Goal: Transaction & Acquisition: Purchase product/service

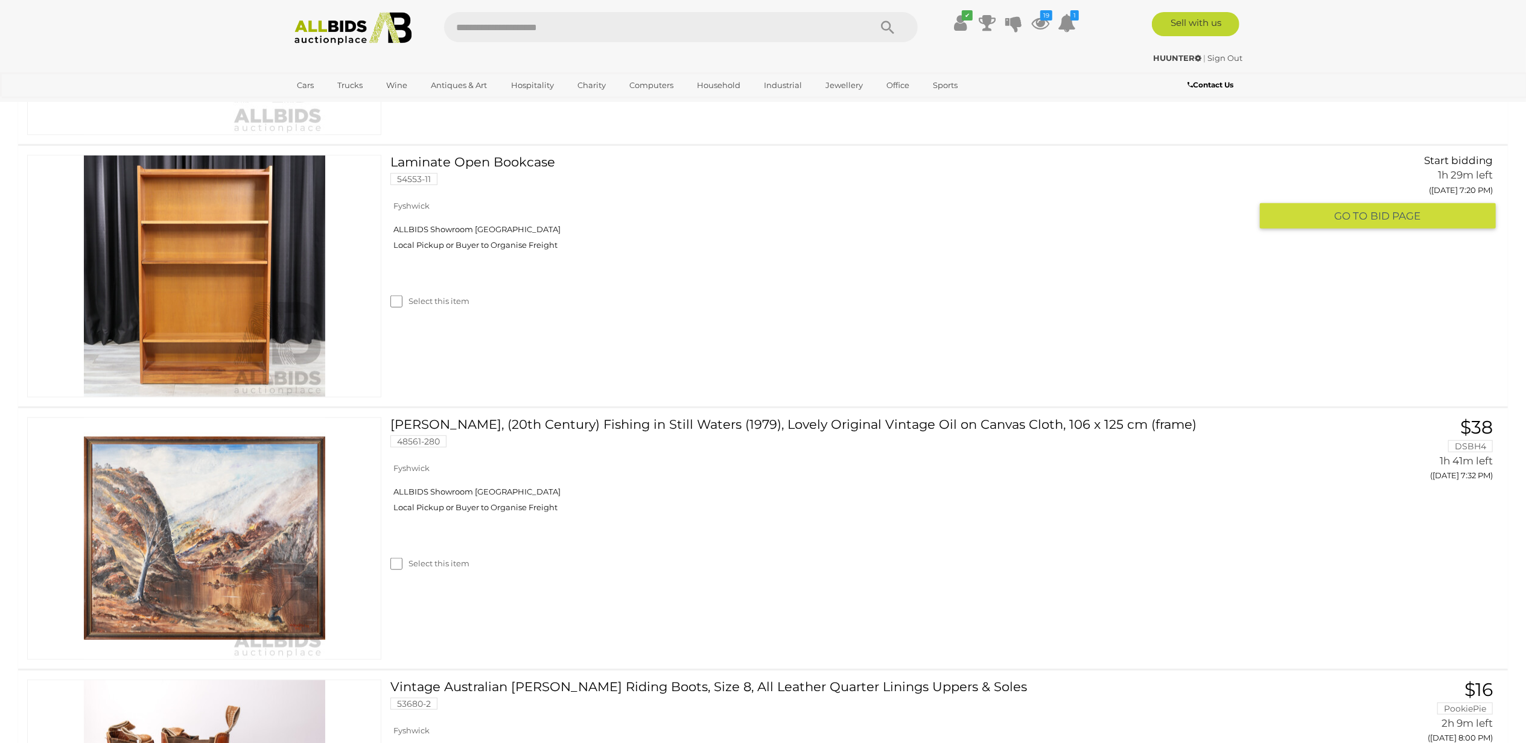
scroll to position [804, 0]
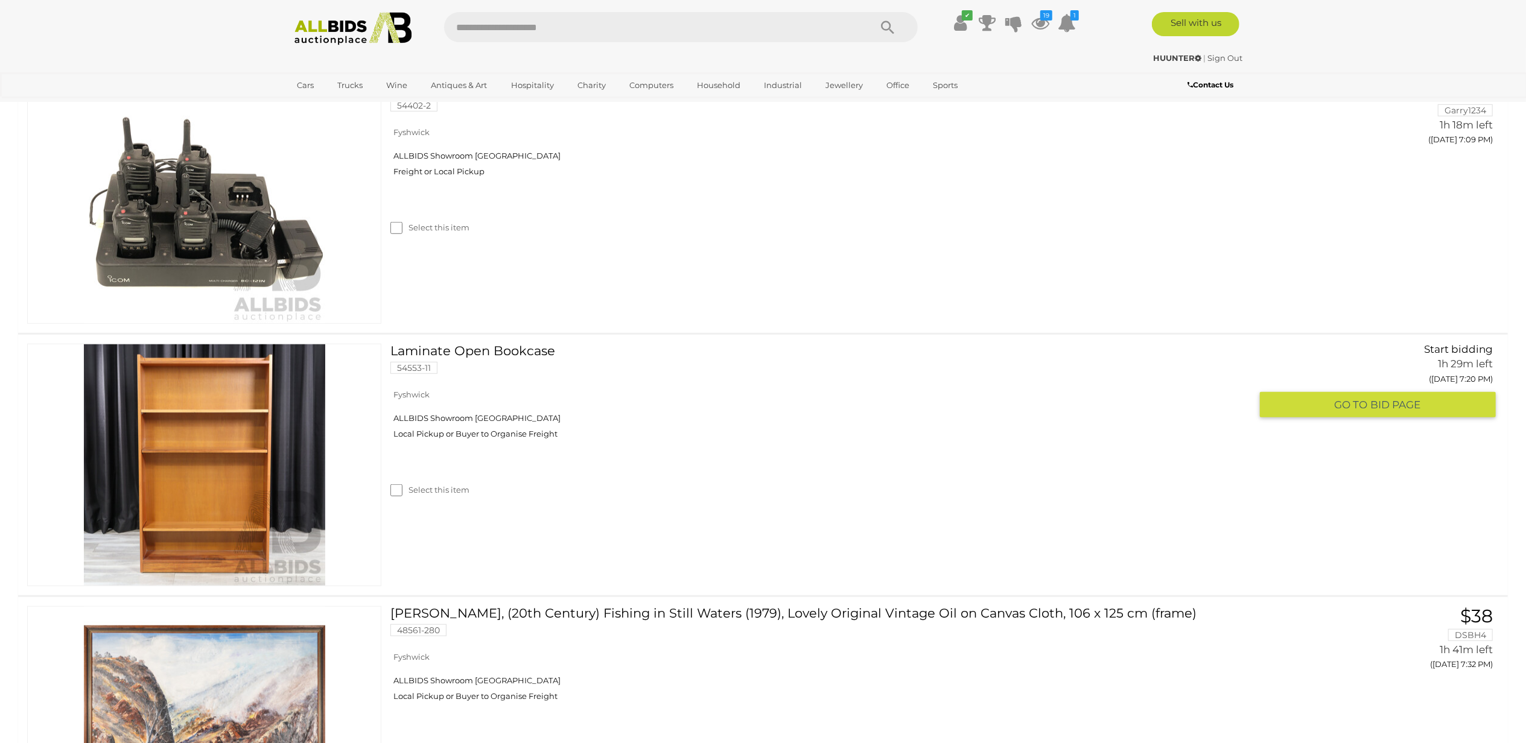
click at [221, 456] on img at bounding box center [204, 464] width 241 height 241
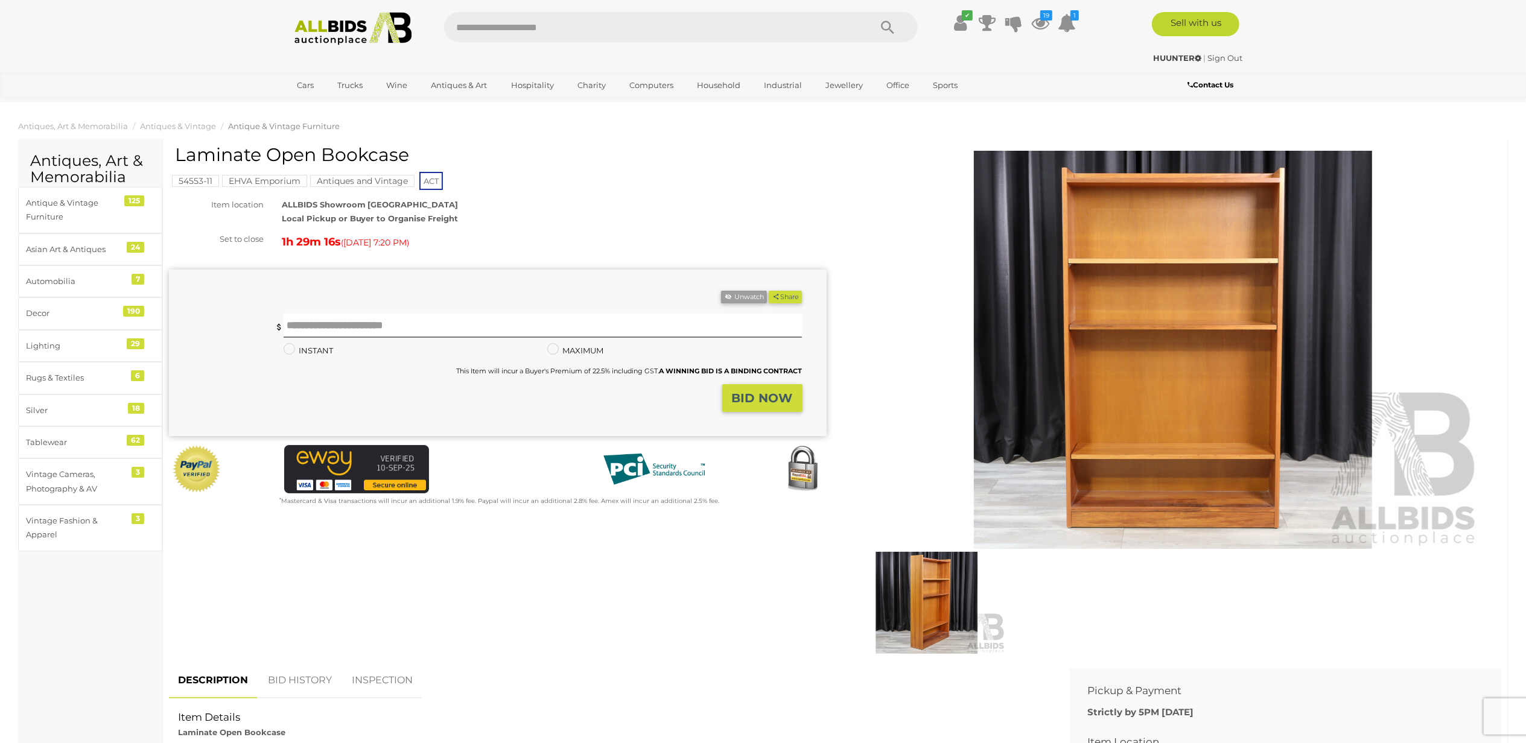
click at [935, 592] on img at bounding box center [927, 603] width 158 height 102
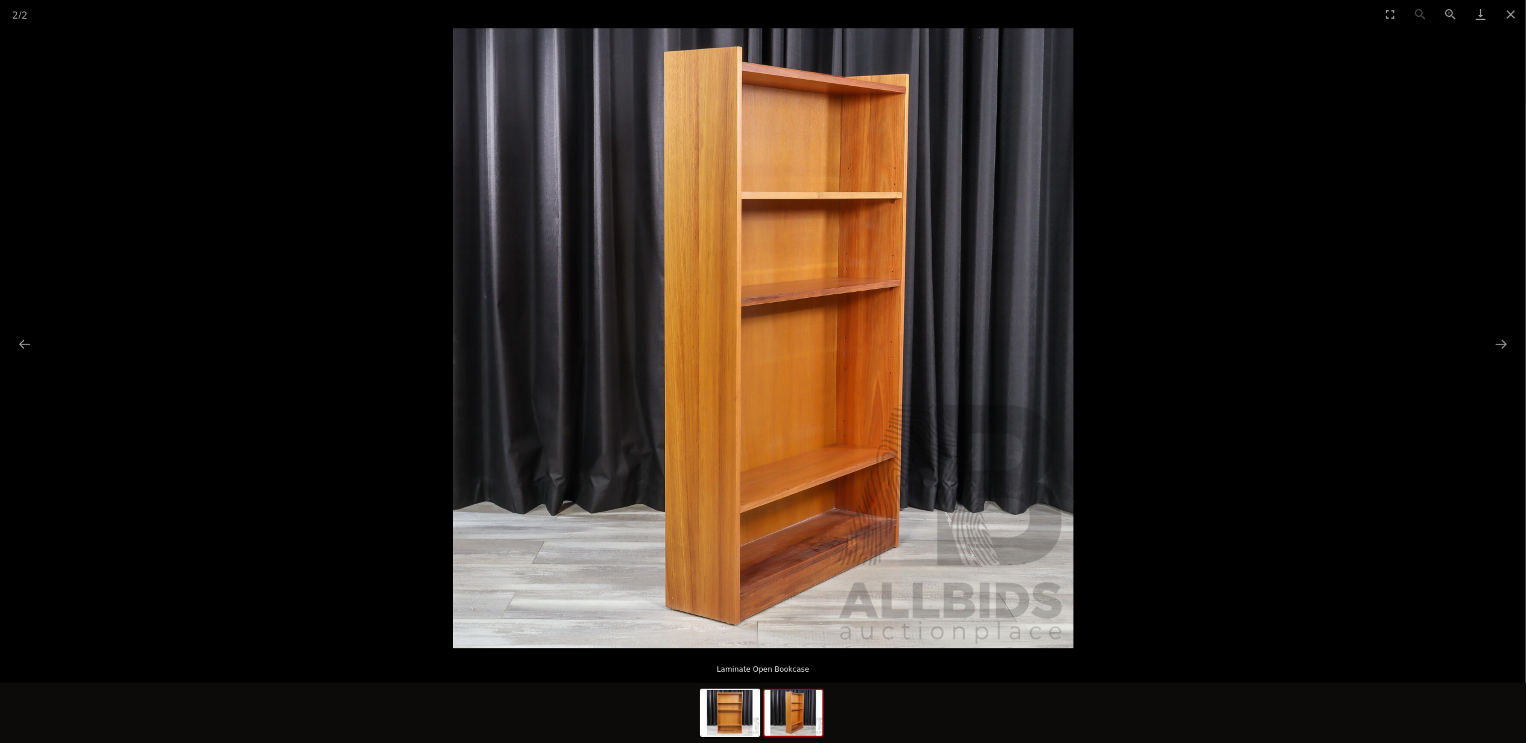
click at [751, 338] on img at bounding box center [763, 338] width 620 height 620
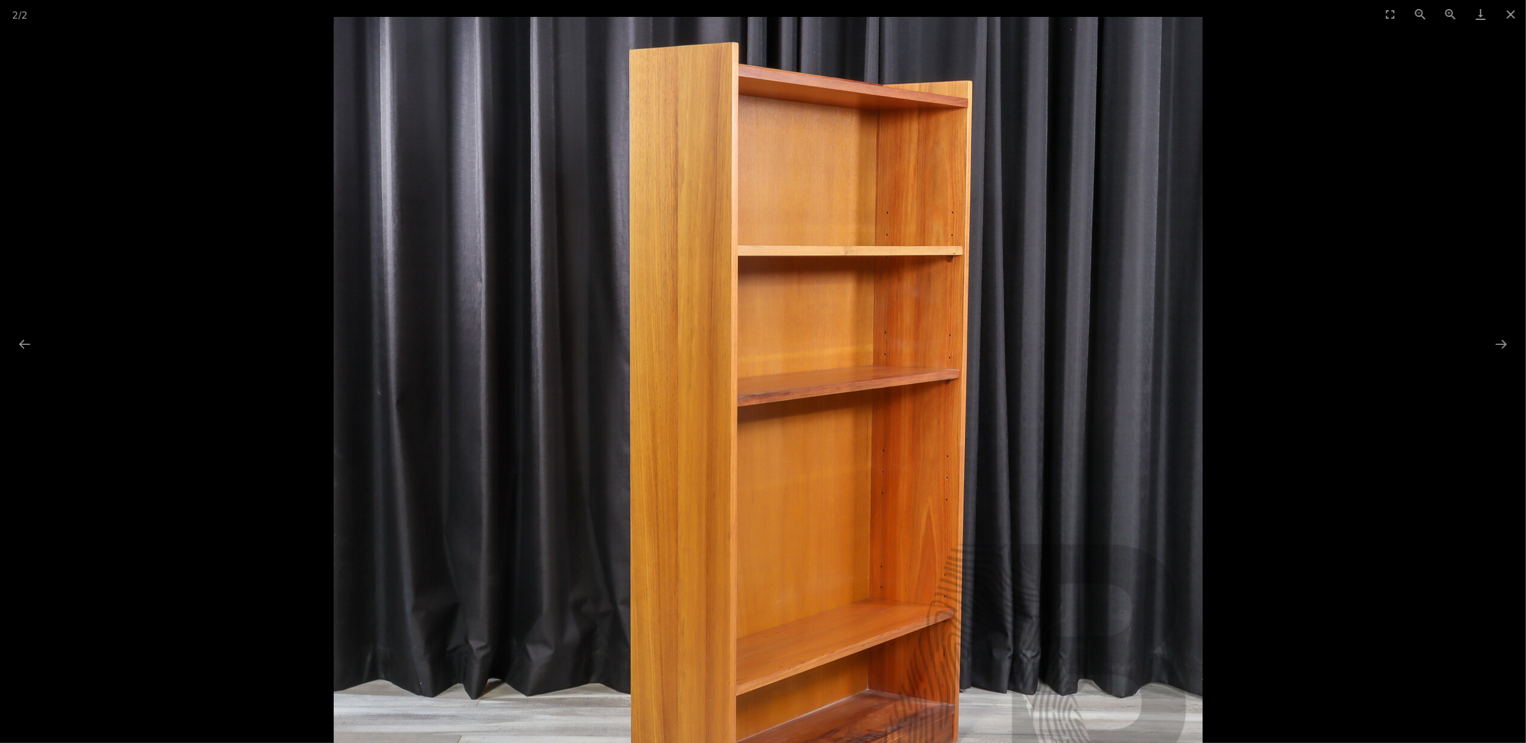
drag, startPoint x: 1026, startPoint y: 328, endPoint x: 1051, endPoint y: 507, distance: 181.0
click at [1051, 507] on img at bounding box center [768, 451] width 869 height 869
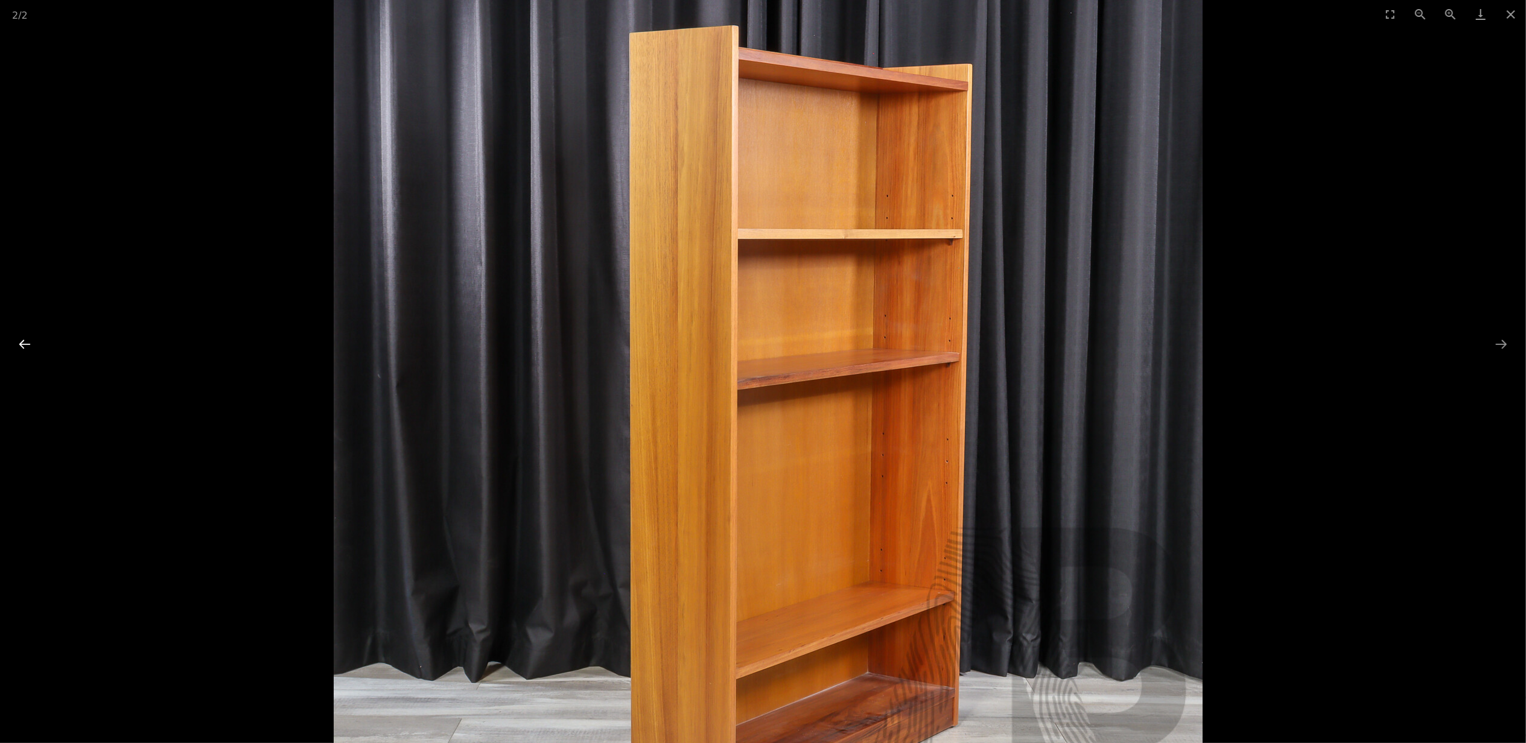
click at [33, 338] on button "Previous slide" at bounding box center [24, 344] width 25 height 24
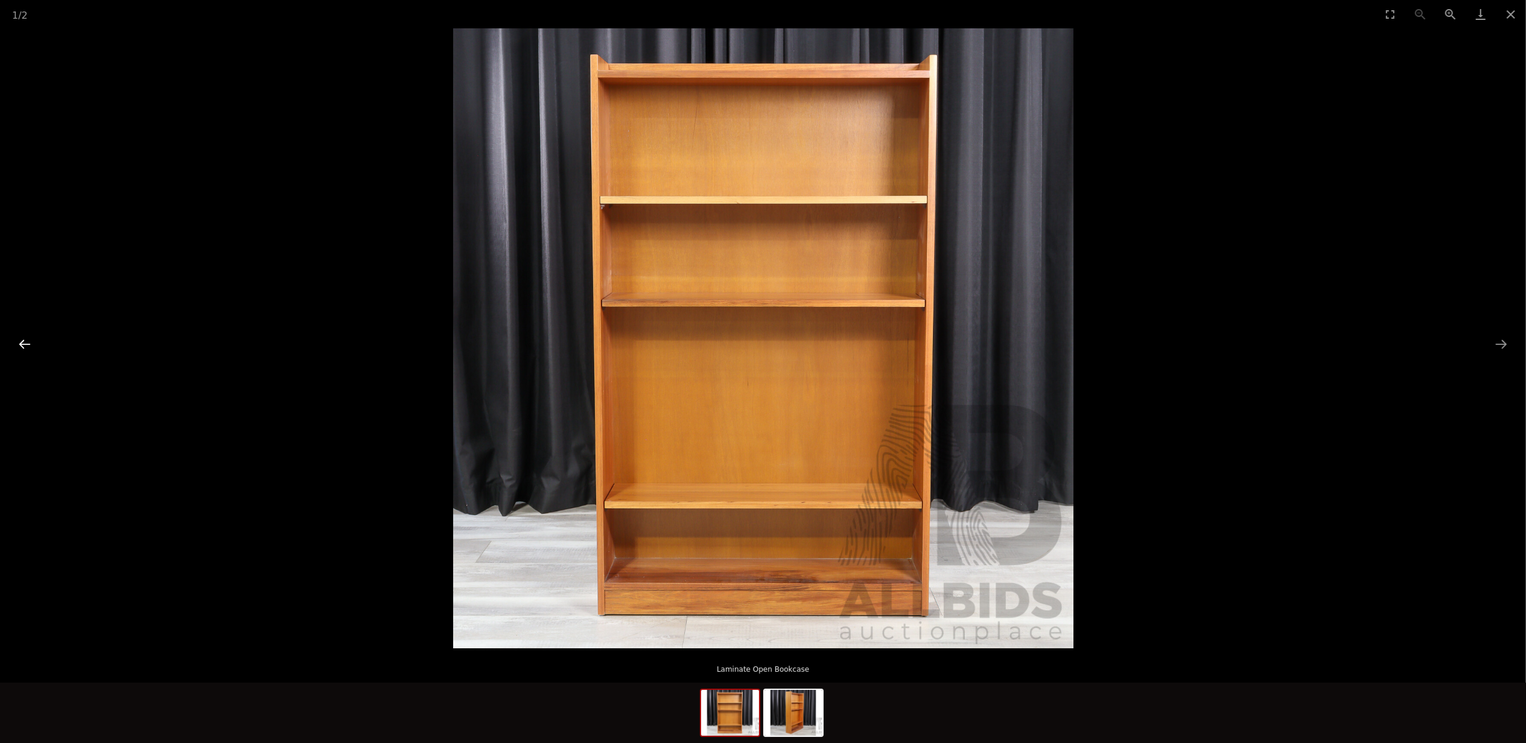
click at [33, 338] on button "Previous slide" at bounding box center [24, 344] width 25 height 24
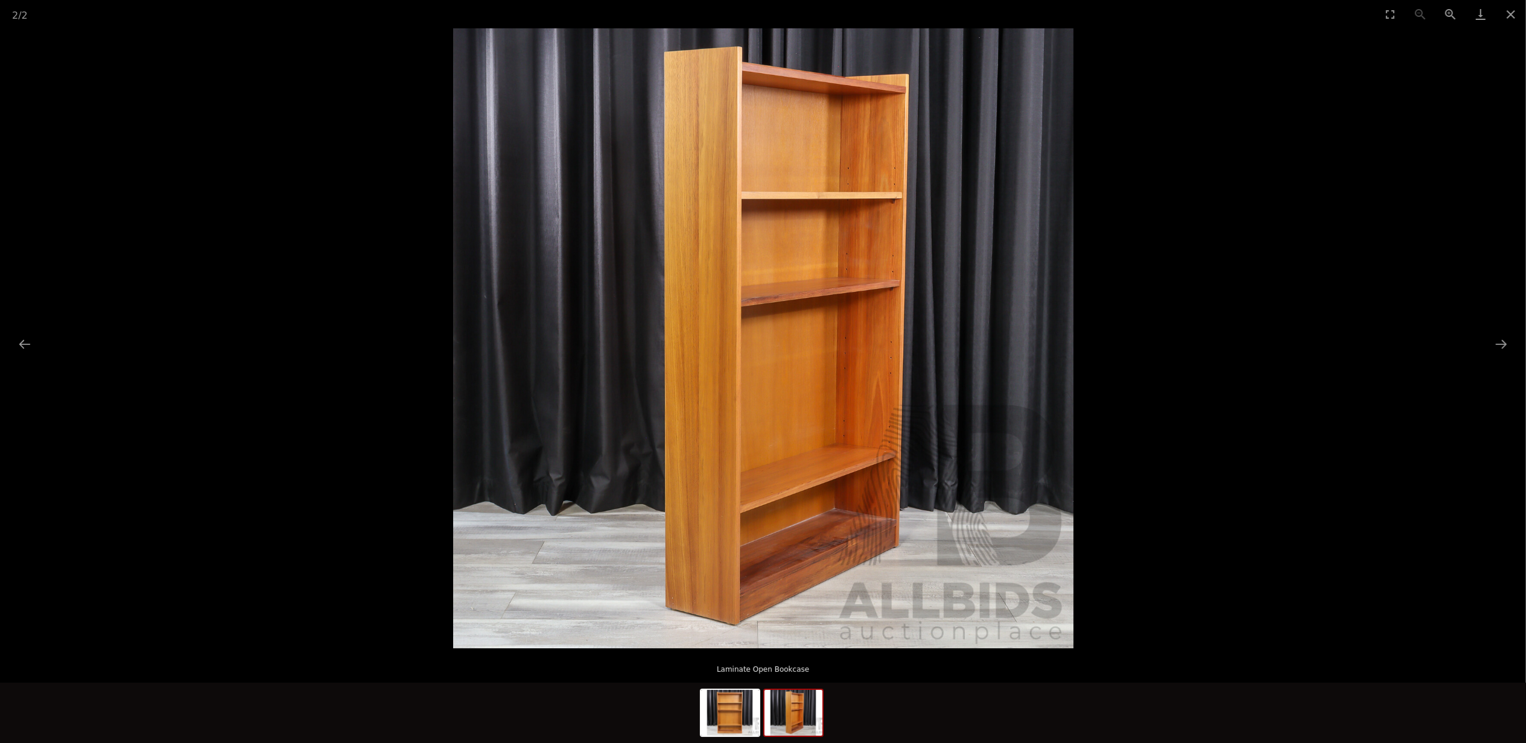
click at [758, 389] on img at bounding box center [763, 338] width 620 height 620
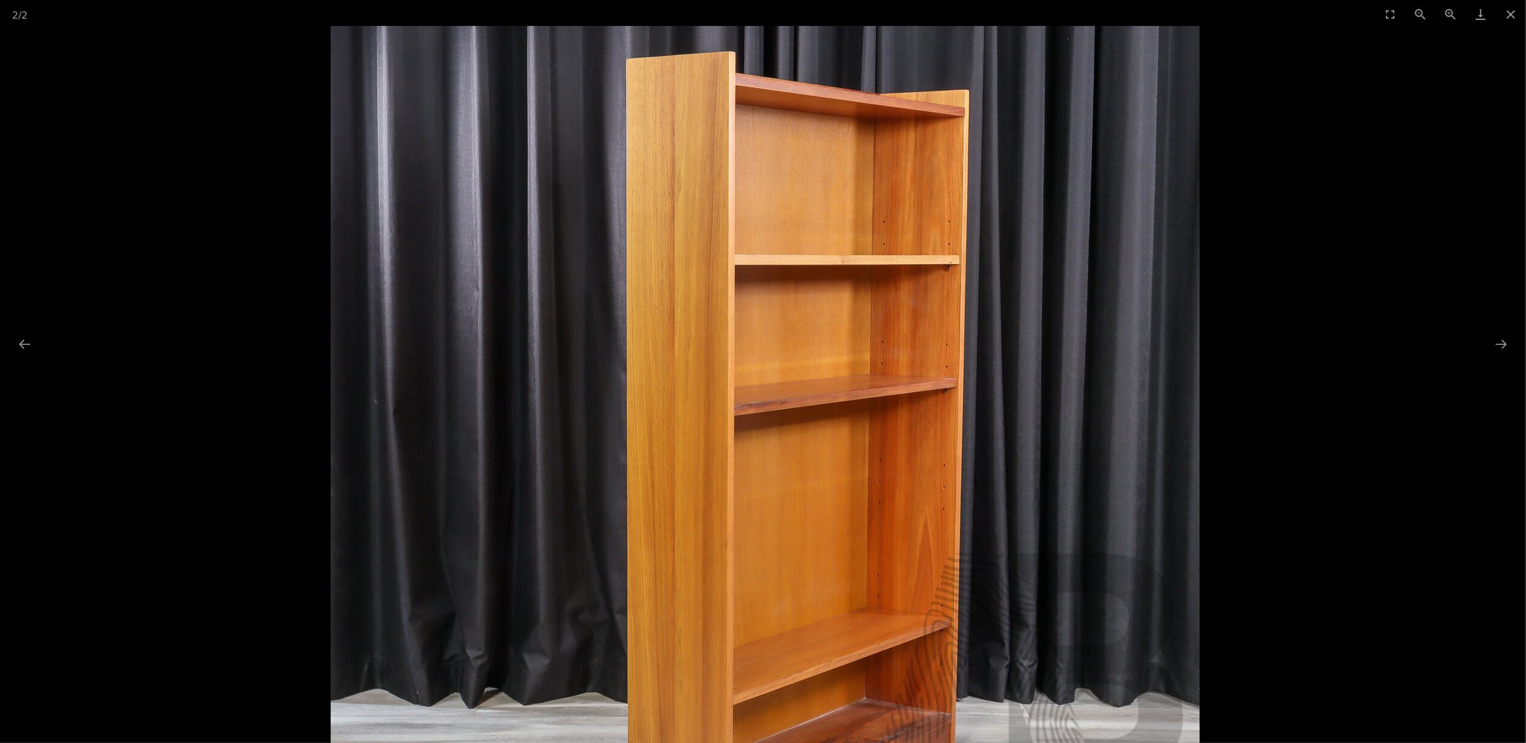
drag, startPoint x: 894, startPoint y: 259, endPoint x: 968, endPoint y: 514, distance: 265.0
click at [968, 514] on img at bounding box center [765, 460] width 869 height 869
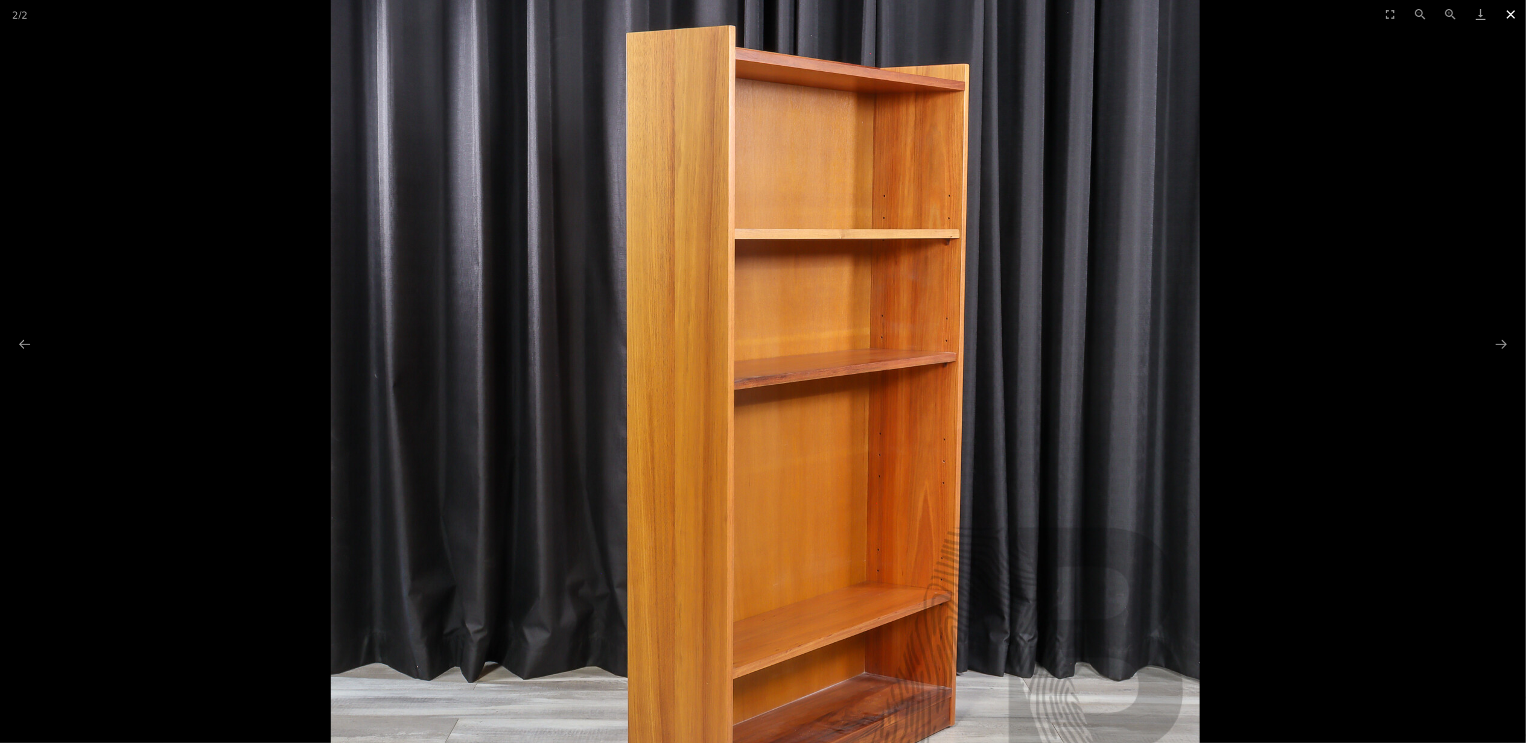
click at [1506, 10] on button "Close gallery" at bounding box center [1511, 14] width 30 height 28
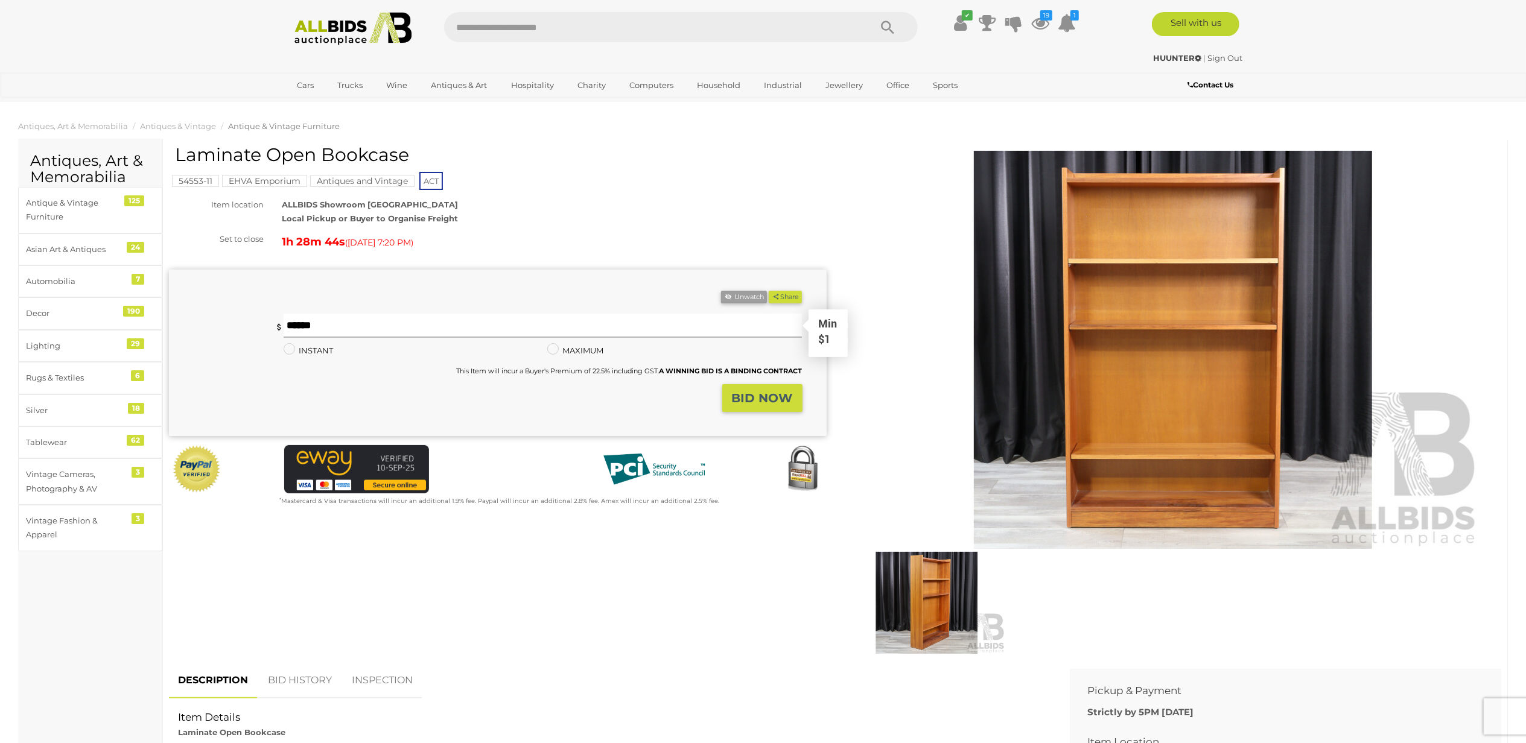
click at [292, 319] on input "text" at bounding box center [543, 326] width 519 height 24
type input "*"
click at [751, 392] on strong "BID NOW" at bounding box center [762, 398] width 61 height 14
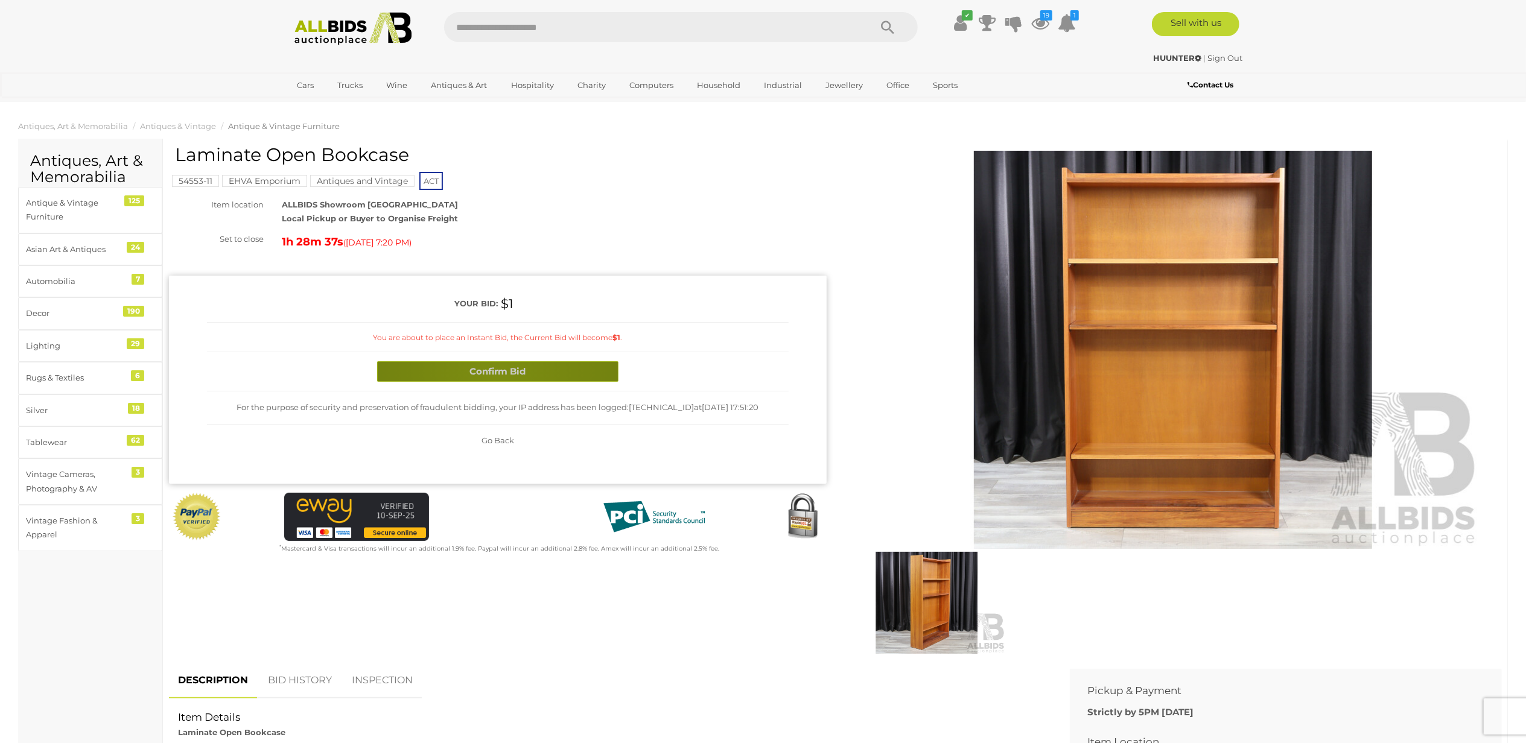
click at [495, 373] on button "Confirm Bid" at bounding box center [497, 371] width 241 height 21
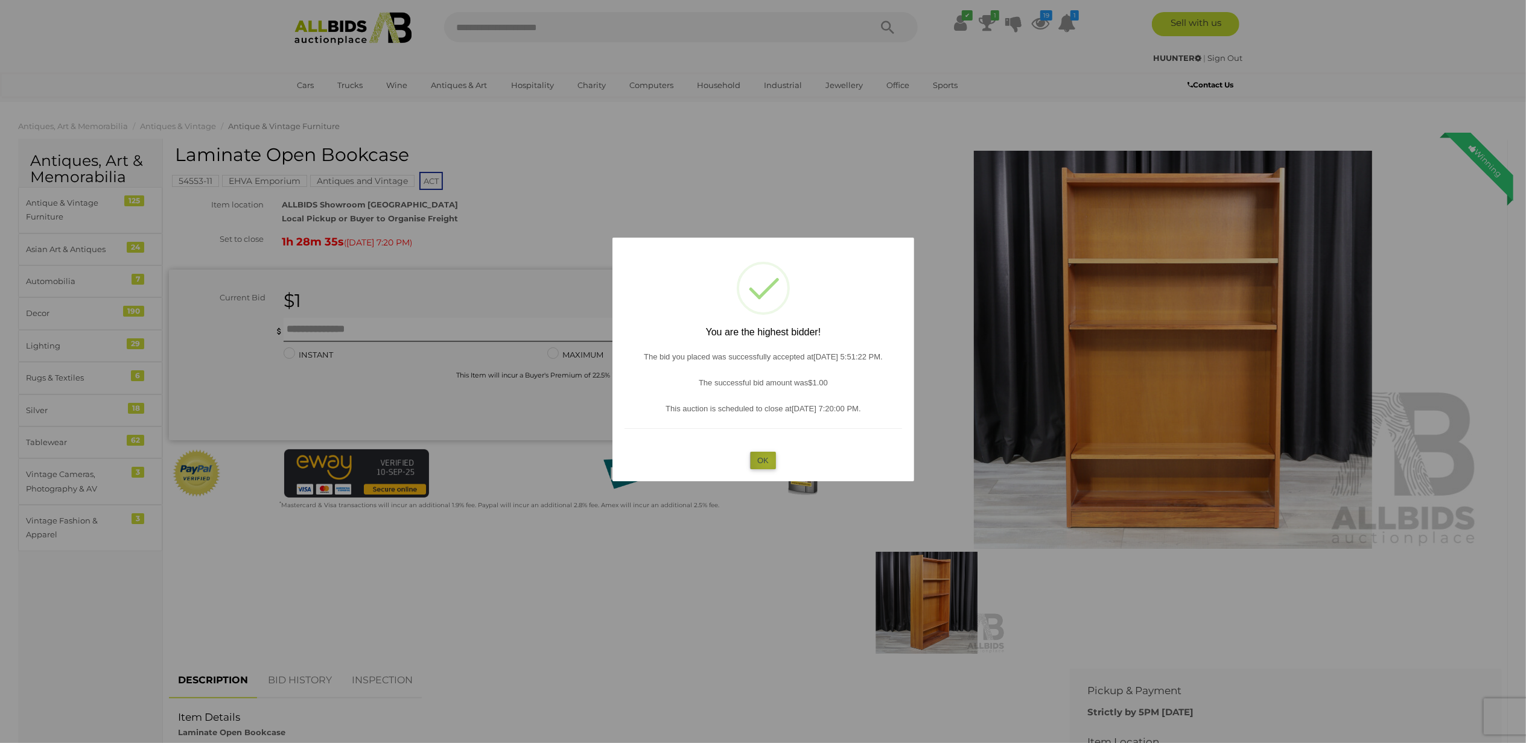
click at [767, 462] on button "OK" at bounding box center [763, 460] width 26 height 17
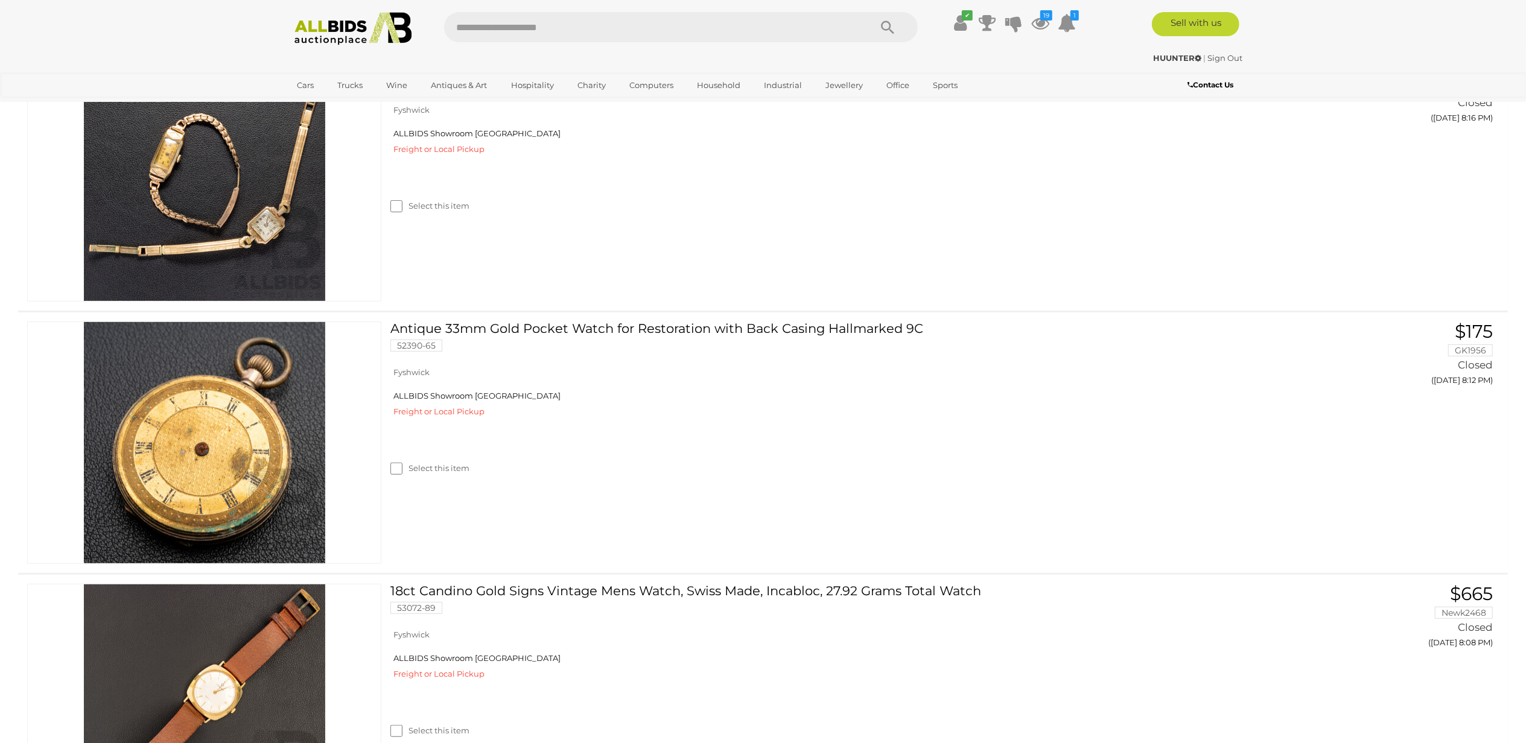
scroll to position [4857, 0]
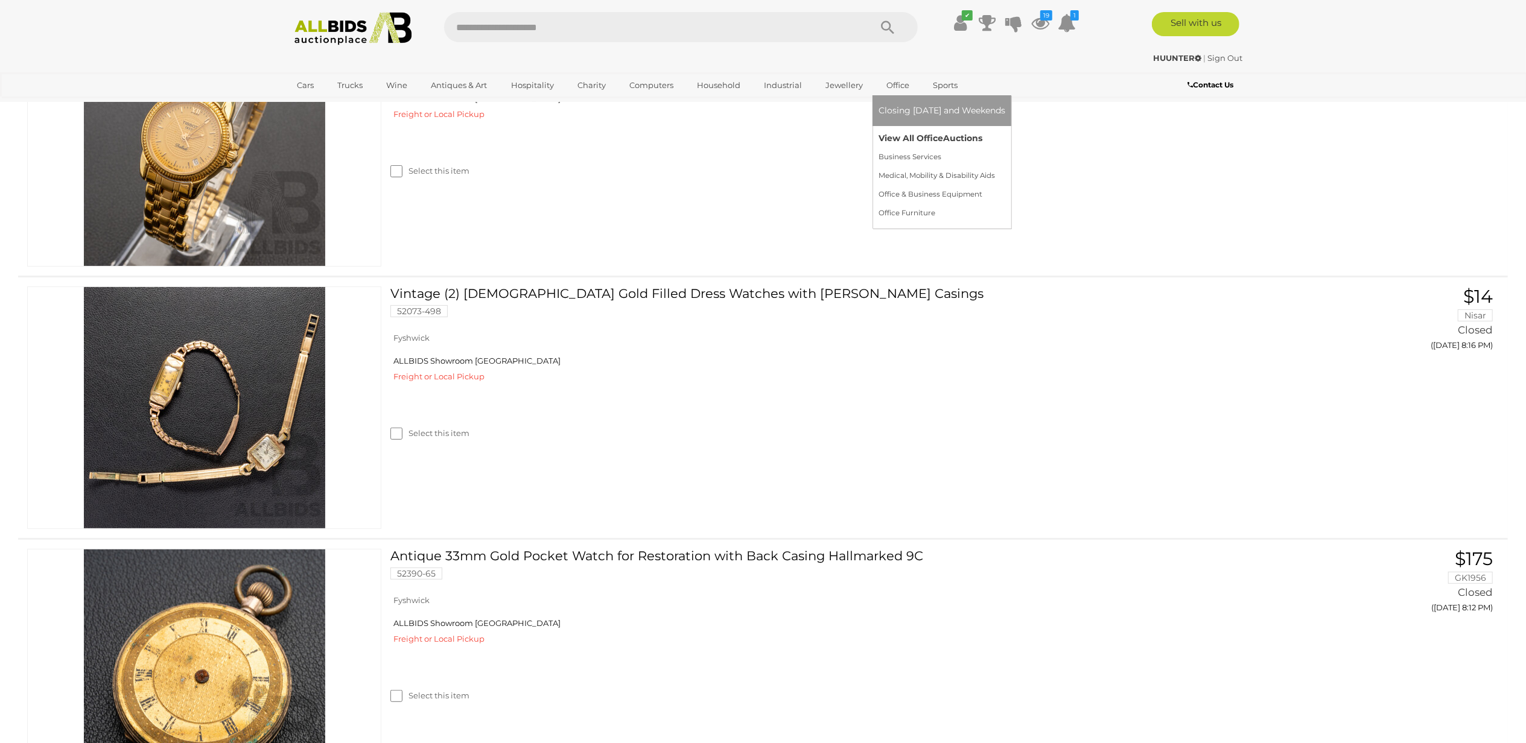
click at [894, 133] on link "View All Office Auctions" at bounding box center [941, 138] width 127 height 19
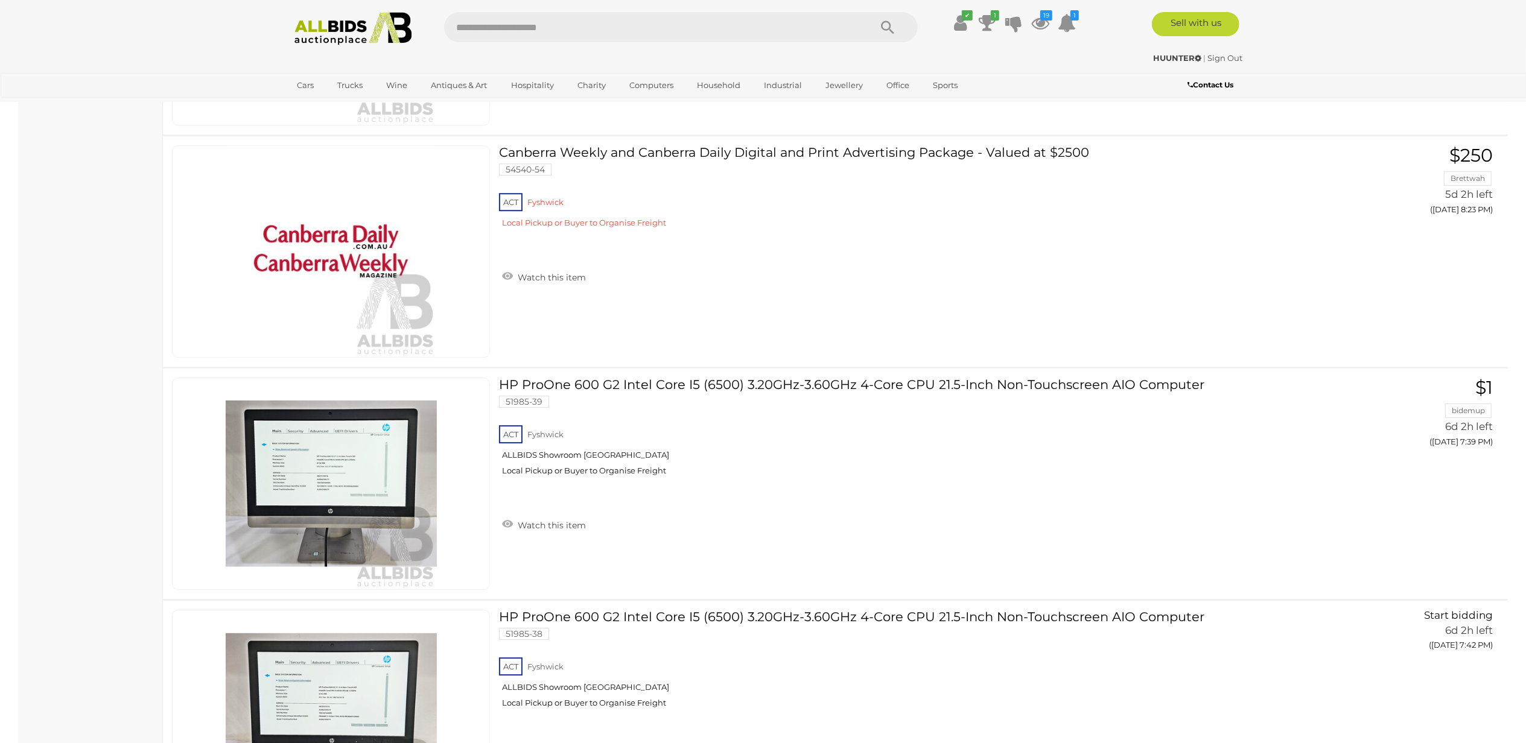
scroll to position [2896, 0]
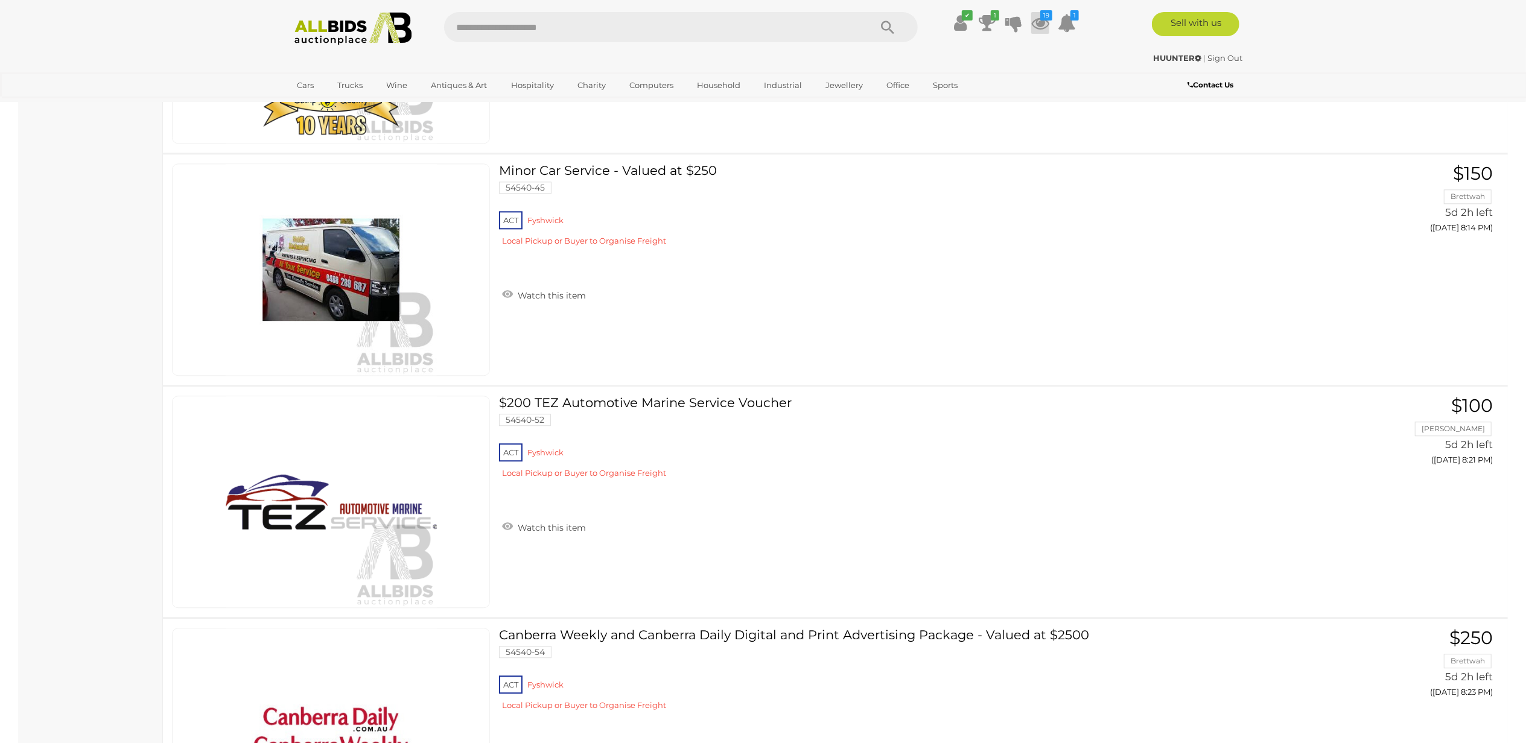
click at [1038, 20] on icon at bounding box center [1040, 23] width 18 height 22
